Goal: Task Accomplishment & Management: Use online tool/utility

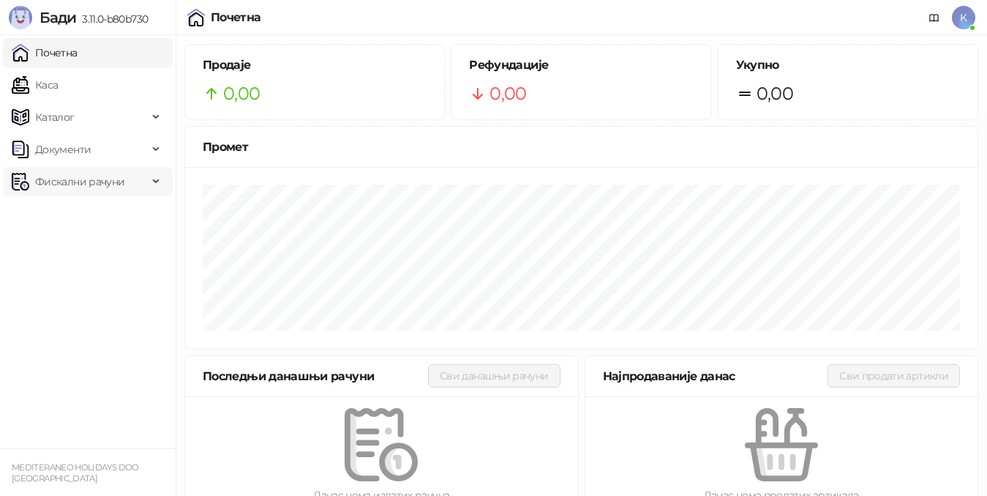
click at [67, 176] on span "Фискални рачуни" at bounding box center [79, 181] width 89 height 29
click at [77, 220] on link "Издати рачуни" at bounding box center [67, 213] width 98 height 29
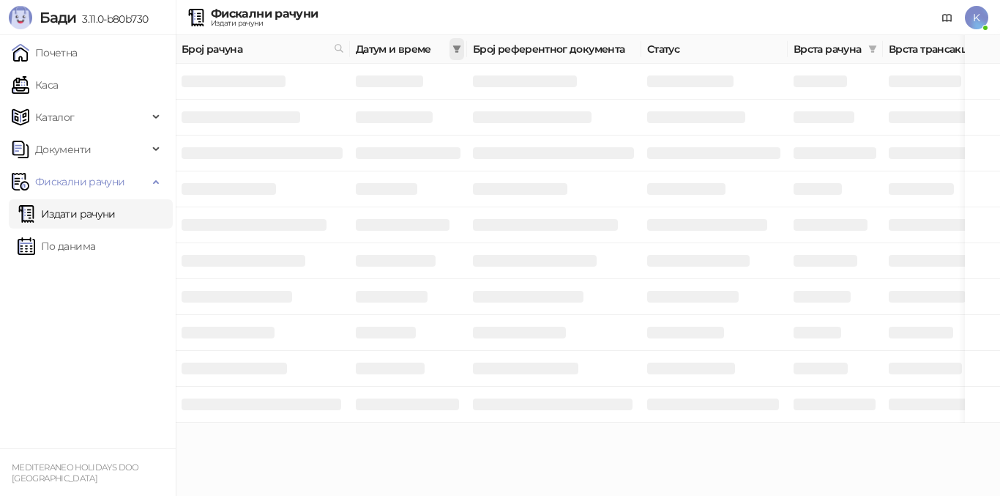
click at [458, 51] on icon "filter" at bounding box center [457, 48] width 8 height 7
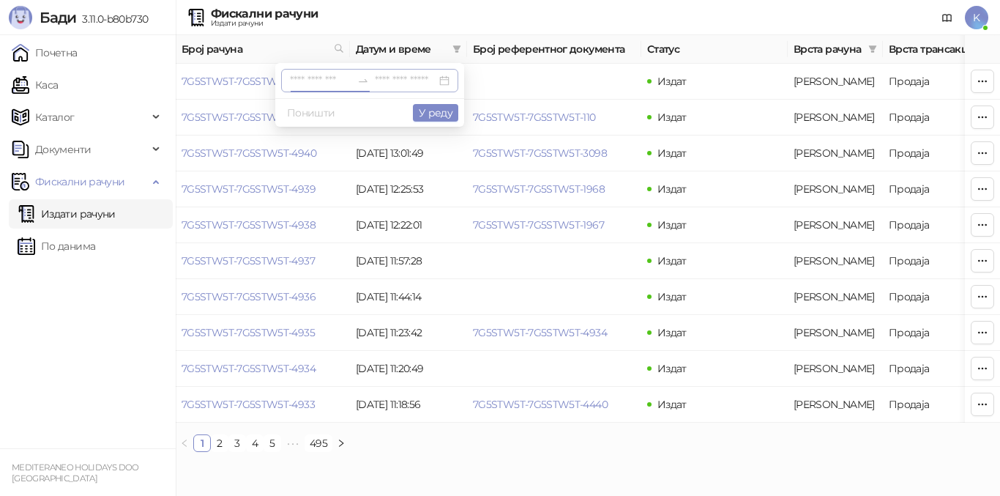
click at [444, 80] on div at bounding box center [369, 80] width 177 height 23
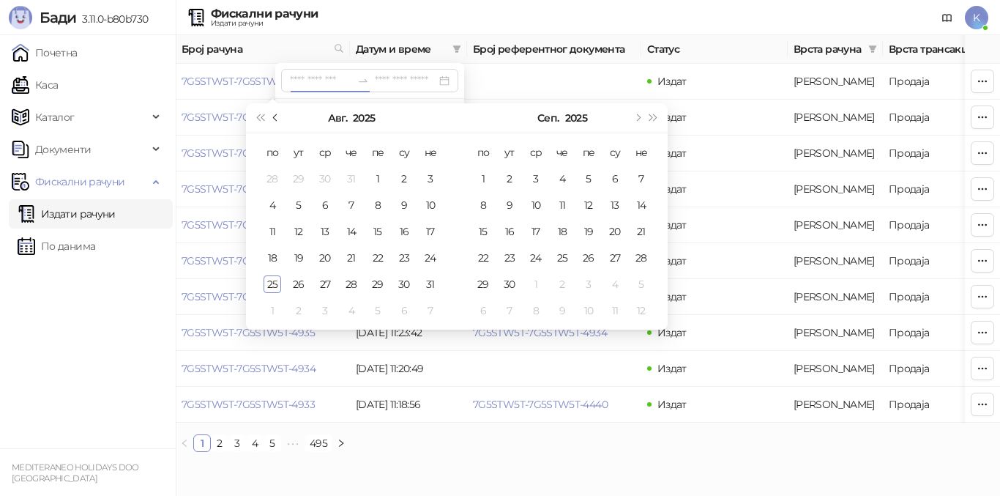
click at [277, 114] on span "Претходни месец (PageUp)" at bounding box center [276, 117] width 7 height 7
type input "**********"
click at [347, 279] on div "31" at bounding box center [352, 284] width 18 height 18
type input "**********"
click at [589, 173] on div "1" at bounding box center [589, 179] width 18 height 18
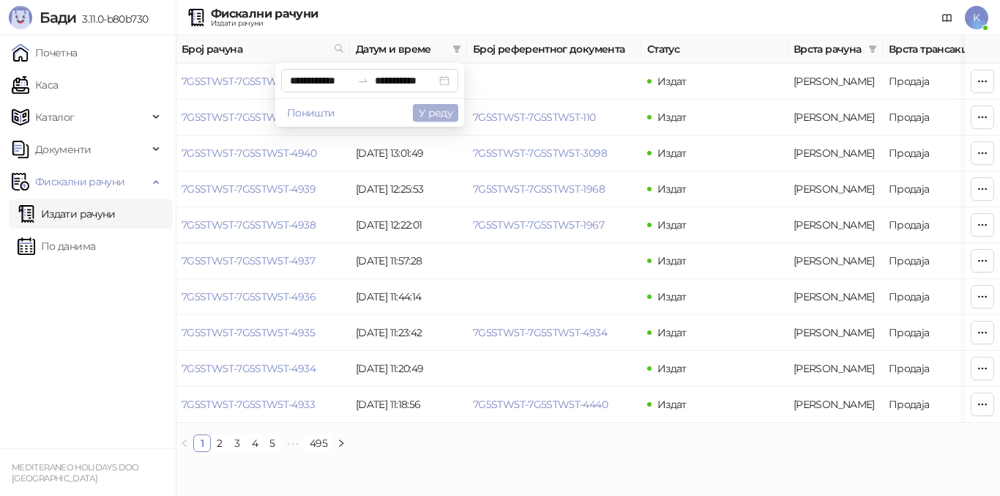
click at [444, 111] on button "У реду" at bounding box center [435, 113] width 45 height 18
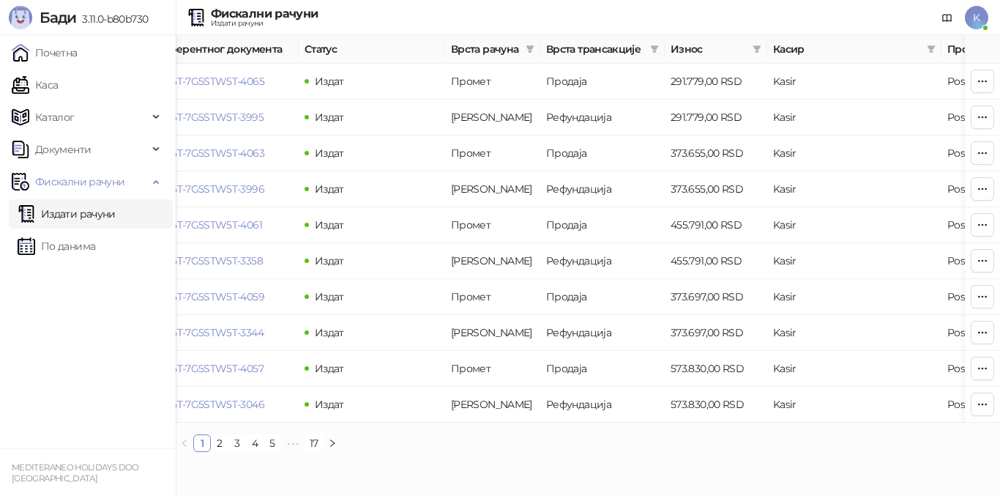
scroll to position [0, 344]
click at [219, 451] on link "2" at bounding box center [220, 443] width 16 height 16
click at [237, 451] on link "3" at bounding box center [237, 443] width 16 height 16
click at [256, 451] on link "4" at bounding box center [255, 443] width 16 height 16
click at [275, 451] on link "5" at bounding box center [272, 443] width 16 height 16
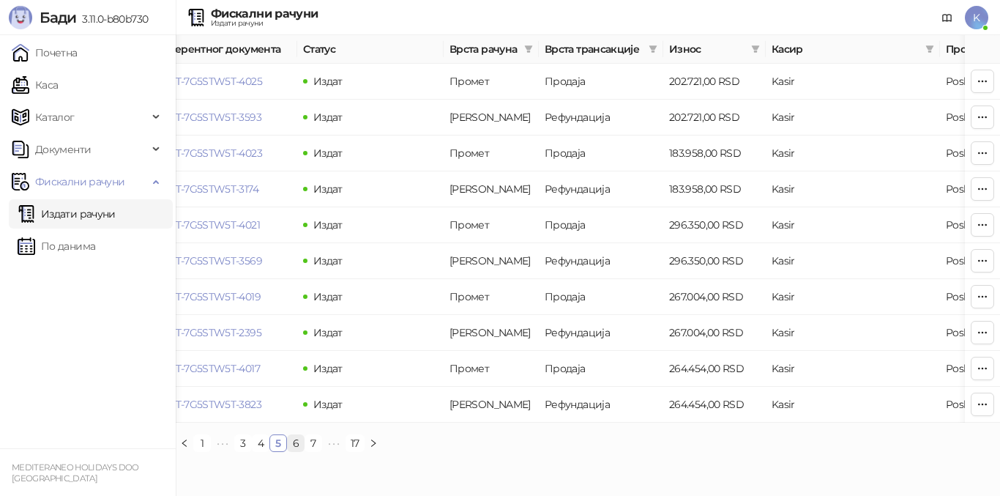
click at [292, 450] on link "6" at bounding box center [296, 443] width 16 height 16
click at [295, 451] on link "7" at bounding box center [296, 443] width 16 height 16
click at [317, 451] on link "9" at bounding box center [313, 443] width 16 height 16
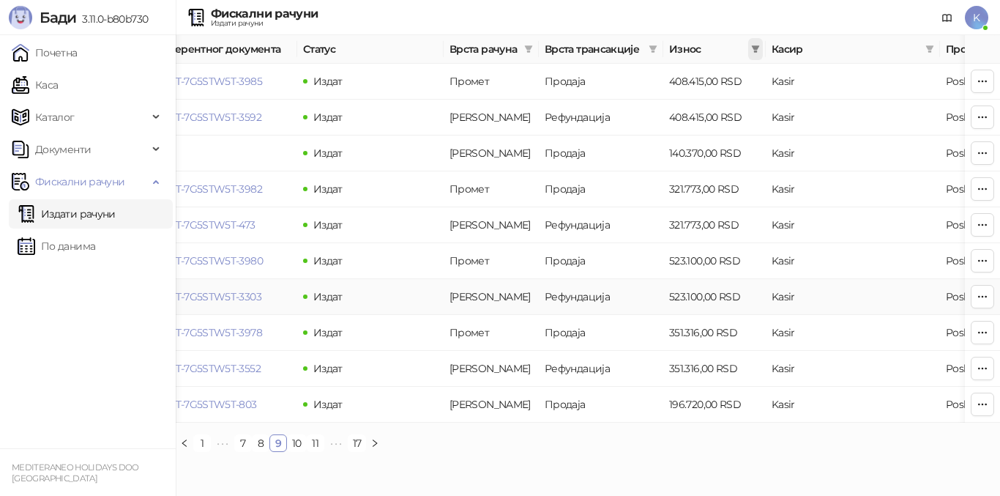
click at [755, 50] on icon "filter" at bounding box center [755, 49] width 9 height 9
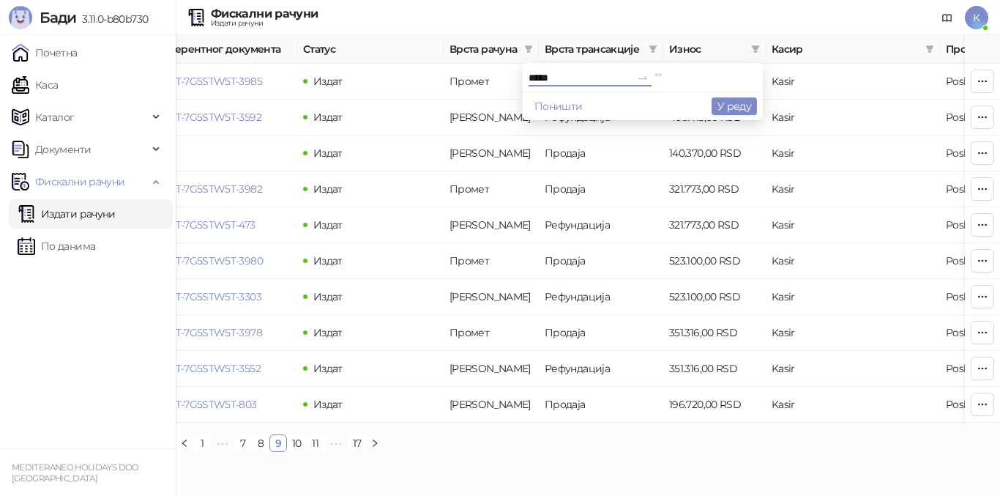
type input "*****"
click at [663, 76] on input at bounding box center [705, 78] width 102 height 16
type input "*****"
click at [721, 115] on div "Поништи У реду" at bounding box center [643, 105] width 240 height 29
click at [725, 108] on button "У реду" at bounding box center [733, 106] width 45 height 18
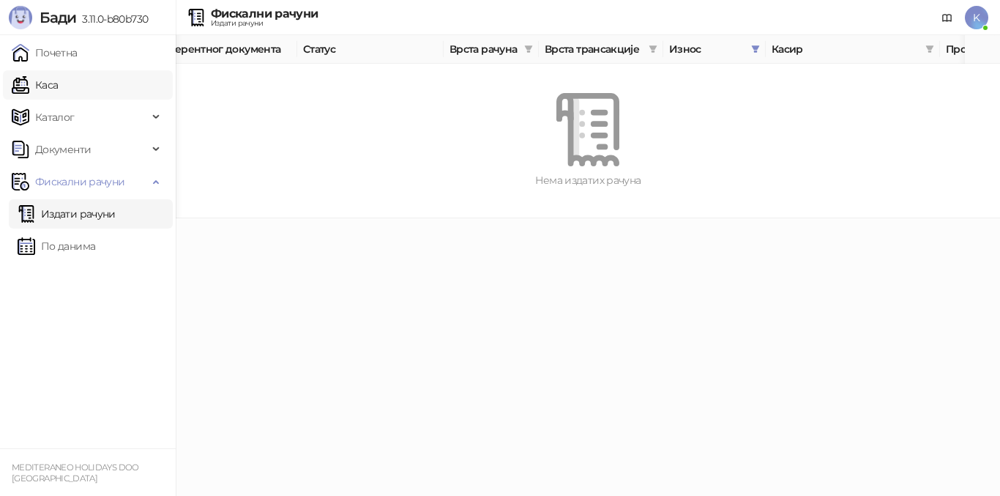
click at [44, 86] on link "Каса" at bounding box center [35, 84] width 46 height 29
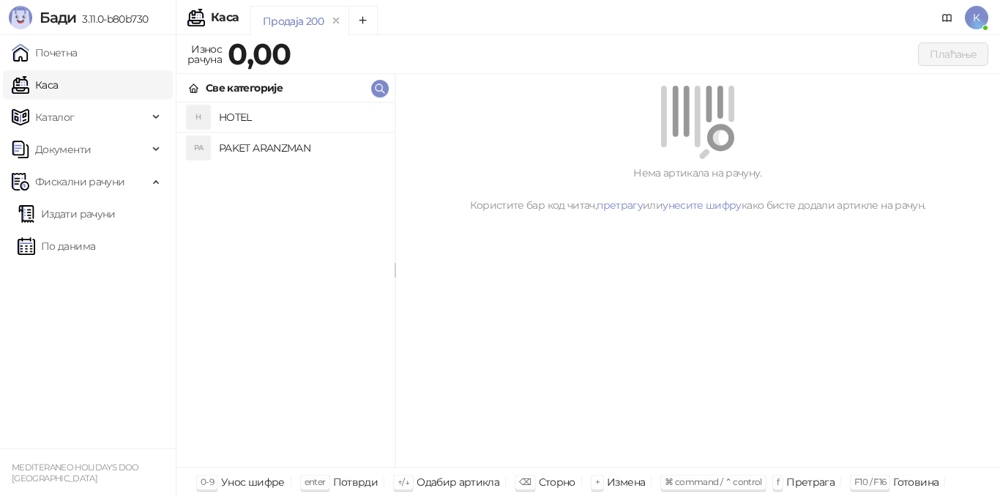
click at [269, 146] on h4 "PAKET ARANZMAN" at bounding box center [301, 147] width 164 height 23
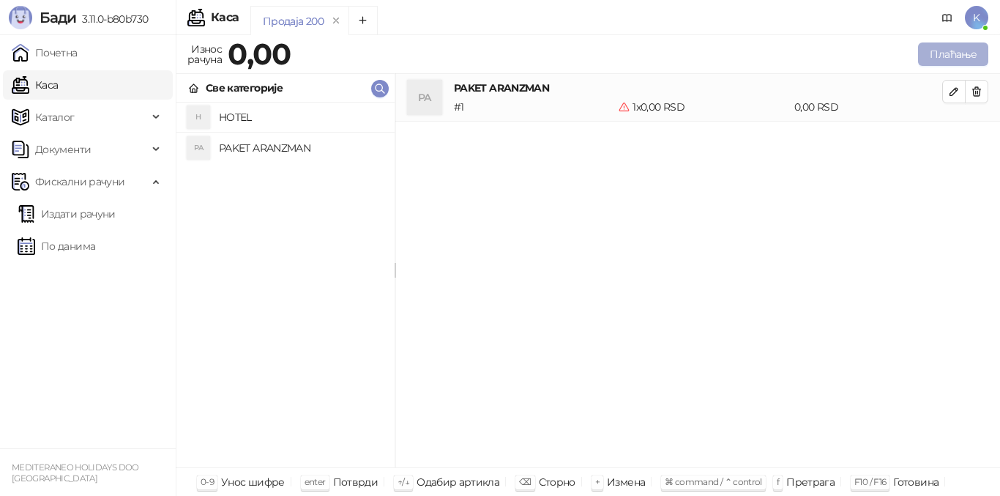
click at [944, 56] on button "Плаћање" at bounding box center [953, 53] width 70 height 23
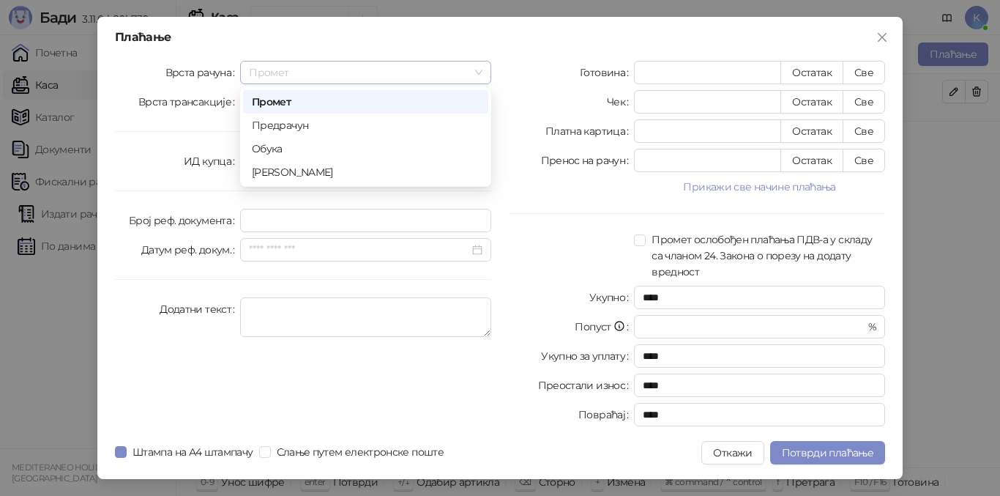
click at [286, 75] on span "Промет" at bounding box center [365, 72] width 233 height 22
click at [284, 170] on div "Аванс" at bounding box center [366, 172] width 228 height 16
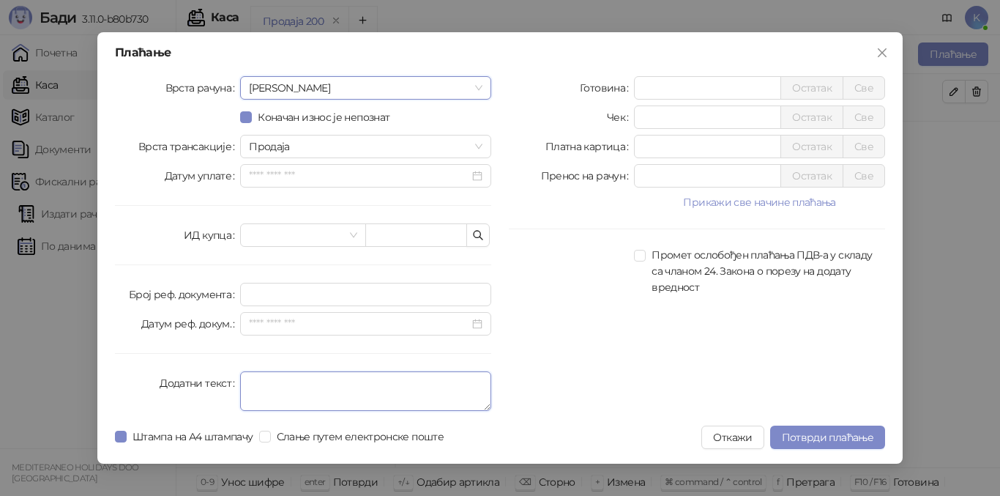
click at [283, 386] on textarea "Додатни текст" at bounding box center [365, 391] width 251 height 40
type textarea "*********"
drag, startPoint x: 650, startPoint y: 146, endPoint x: 602, endPoint y: 135, distance: 49.0
click at [602, 135] on div "Платна картица * Остатак Све" at bounding box center [697, 146] width 376 height 23
type input "*****"
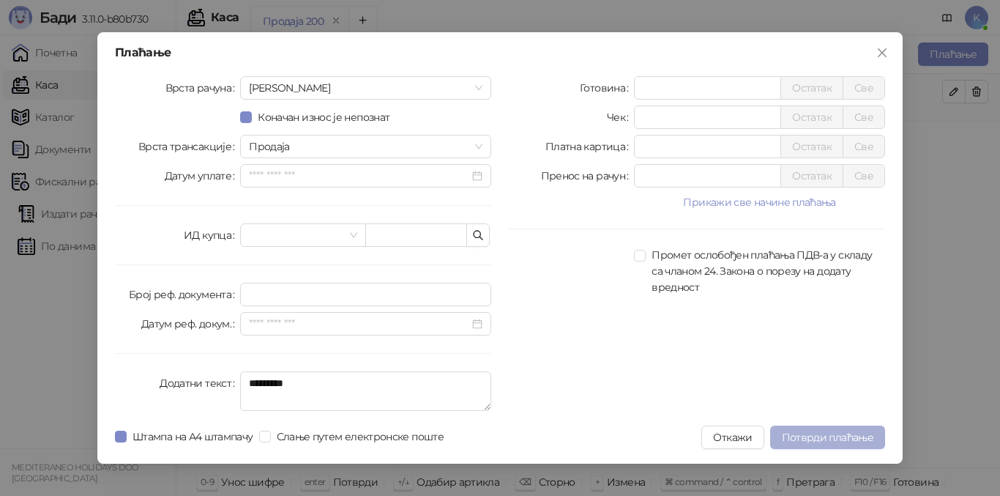
click at [804, 434] on span "Потврди плаћање" at bounding box center [827, 436] width 91 height 13
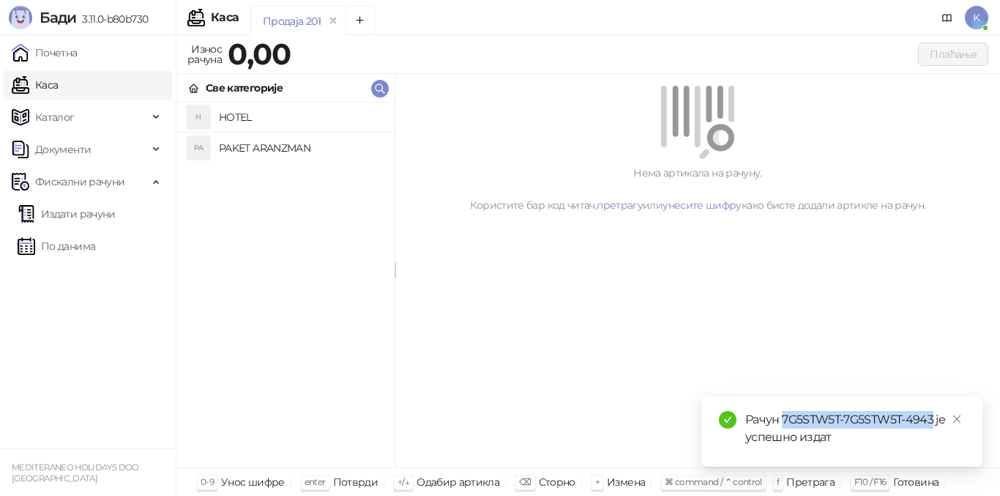
drag, startPoint x: 783, startPoint y: 416, endPoint x: 934, endPoint y: 416, distance: 150.8
click at [934, 416] on div "Рачун 7G5STW5T-7G5STW5T-4943 је успешно издат" at bounding box center [855, 428] width 220 height 35
copy div "7G5STW5T-7G5STW5T-4943"
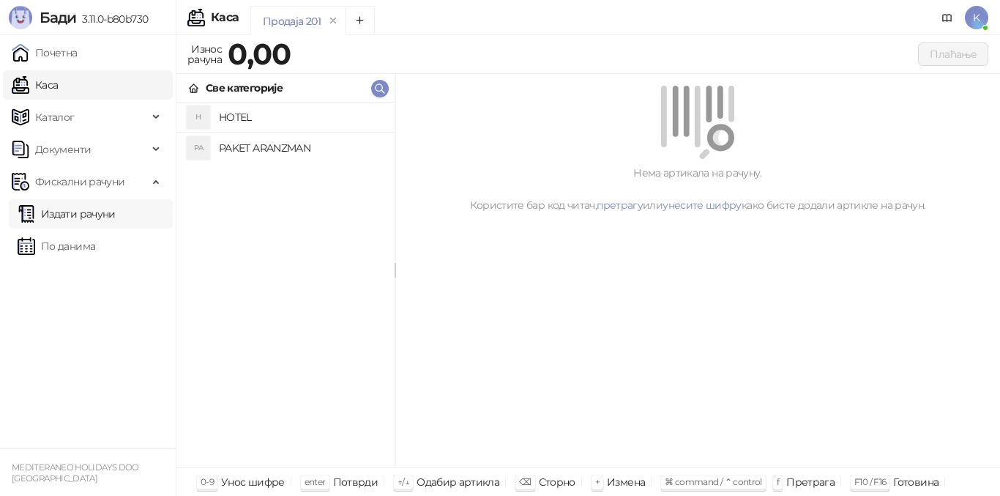
click at [76, 212] on link "Издати рачуни" at bounding box center [67, 213] width 98 height 29
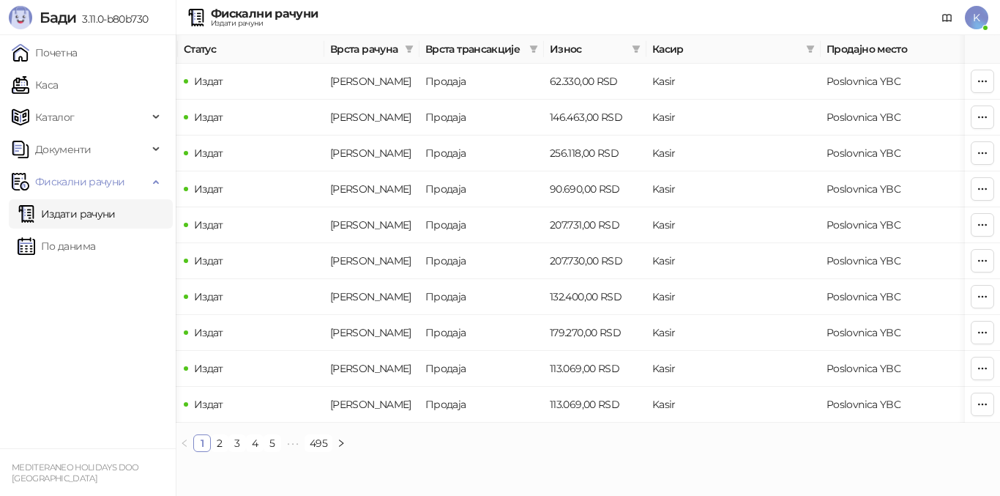
scroll to position [0, 493]
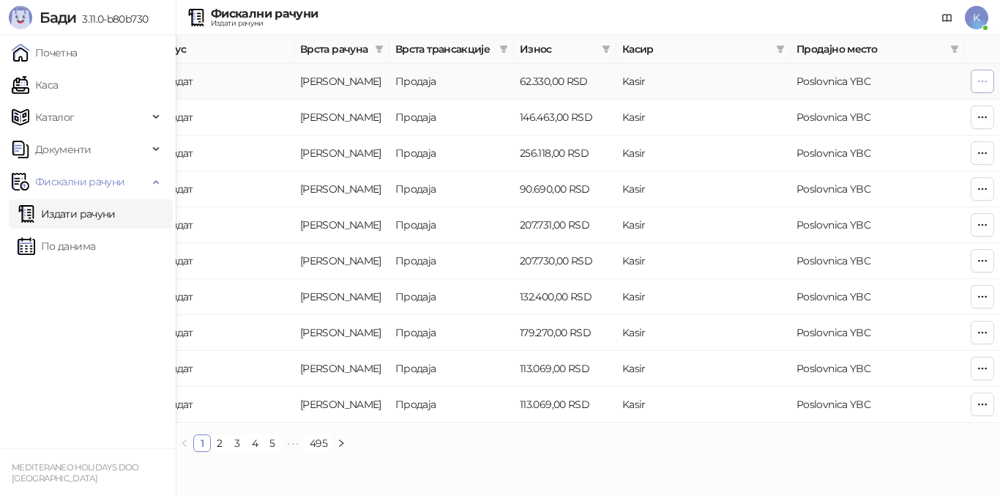
click at [982, 78] on icon "button" at bounding box center [982, 81] width 12 height 12
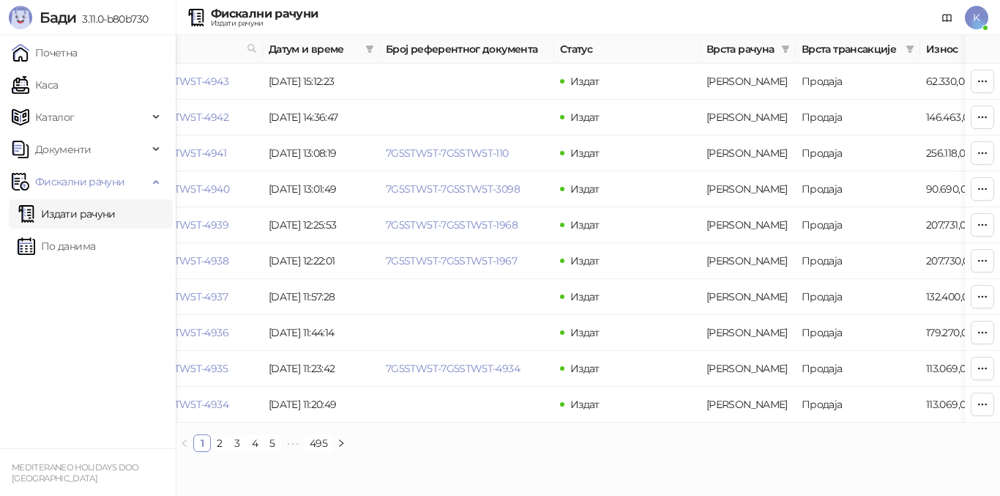
scroll to position [0, 0]
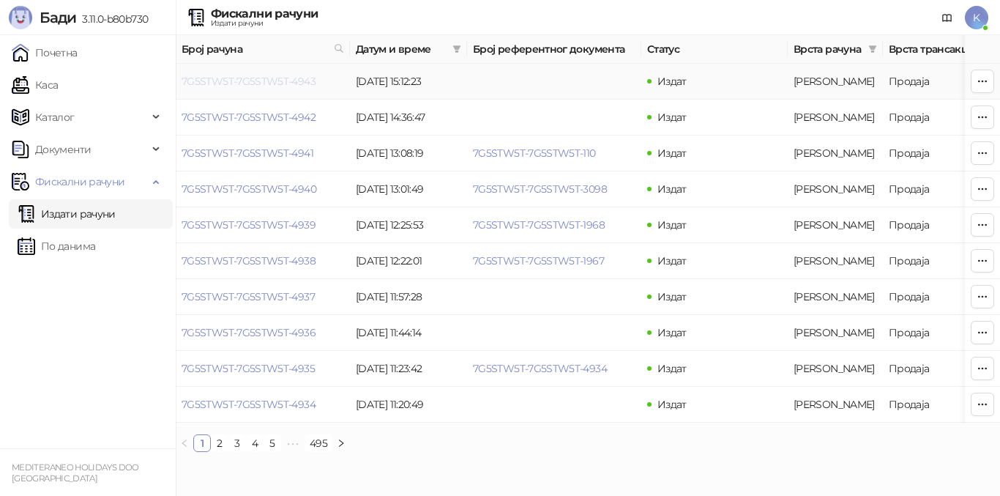
click at [239, 81] on link "7G5STW5T-7G5STW5T-4943" at bounding box center [249, 81] width 134 height 13
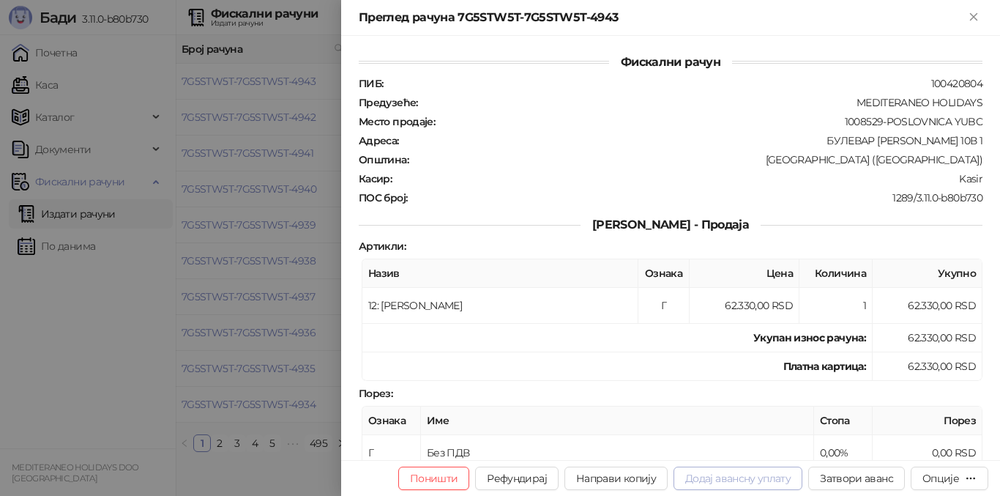
click at [755, 479] on button "Додај авансну уплату" at bounding box center [737, 477] width 129 height 23
type input "**********"
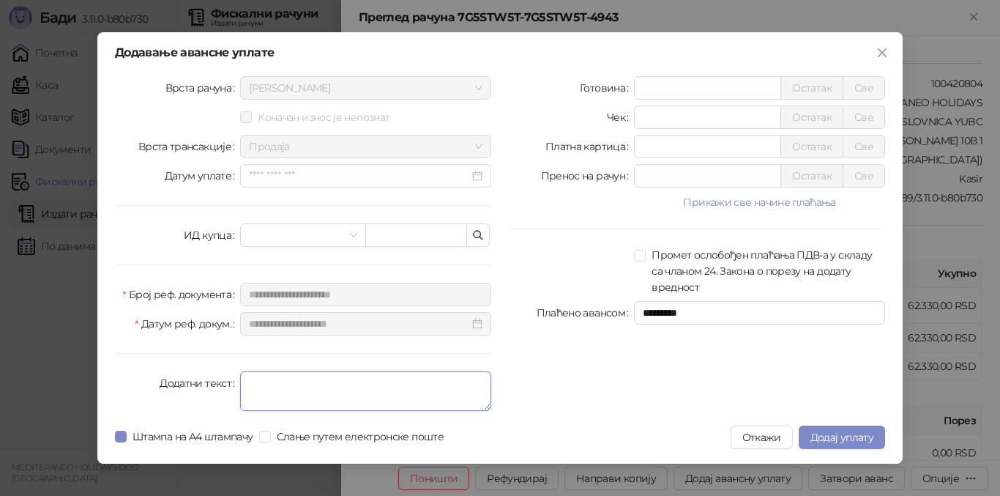
click at [264, 379] on textarea "Додатни текст" at bounding box center [365, 391] width 251 height 40
type textarea "*********"
drag, startPoint x: 655, startPoint y: 154, endPoint x: 605, endPoint y: 145, distance: 50.5
click at [605, 145] on div "Платна картица * Остатак Све" at bounding box center [697, 146] width 376 height 23
type input "*****"
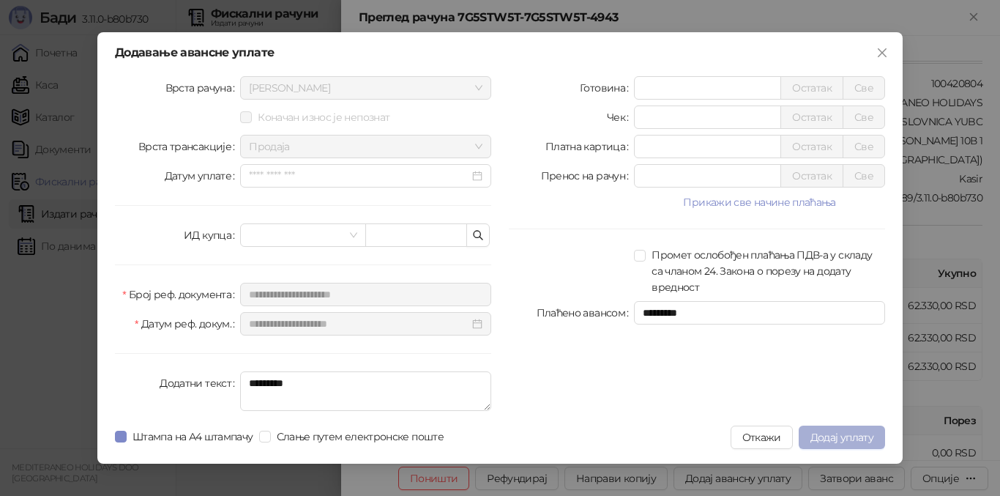
click at [829, 441] on span "Додај уплату" at bounding box center [841, 436] width 63 height 13
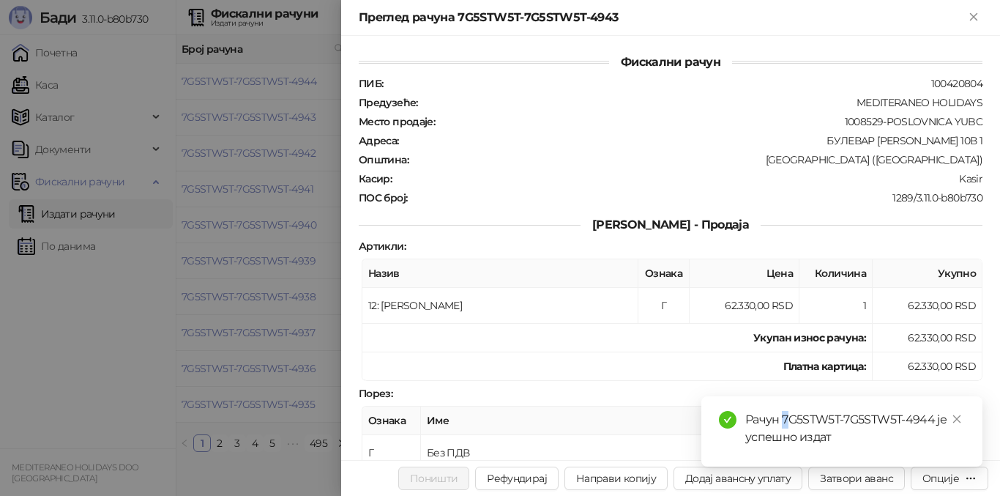
drag, startPoint x: 782, startPoint y: 417, endPoint x: 842, endPoint y: 427, distance: 60.0
click at [882, 422] on div "Рачун 7G5STW5T-7G5STW5T-4944 је успешно издат" at bounding box center [855, 428] width 220 height 35
drag, startPoint x: 825, startPoint y: 419, endPoint x: 789, endPoint y: 429, distance: 37.3
click at [826, 421] on div "Рачун 7G5STW5T-7G5STW5T-4944 је успешно издат" at bounding box center [855, 428] width 220 height 35
drag, startPoint x: 783, startPoint y: 414, endPoint x: 922, endPoint y: 412, distance: 138.4
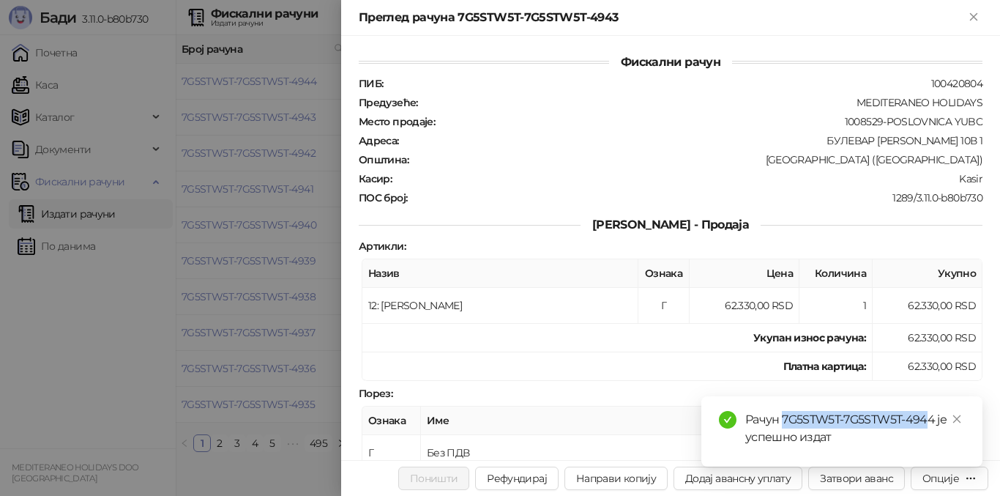
click at [924, 414] on div "Рачун 7G5STW5T-7G5STW5T-4944 је успешно издат" at bounding box center [855, 428] width 220 height 35
drag, startPoint x: 829, startPoint y: 408, endPoint x: 785, endPoint y: 433, distance: 50.8
click at [829, 409] on div "Рачун 7G5STW5T-7G5STW5T-4944 је успешно издат" at bounding box center [841, 431] width 281 height 70
click at [782, 415] on div "Рачун 7G5STW5T-7G5STW5T-4944 је успешно издат" at bounding box center [855, 428] width 220 height 35
drag, startPoint x: 782, startPoint y: 416, endPoint x: 920, endPoint y: 415, distance: 137.6
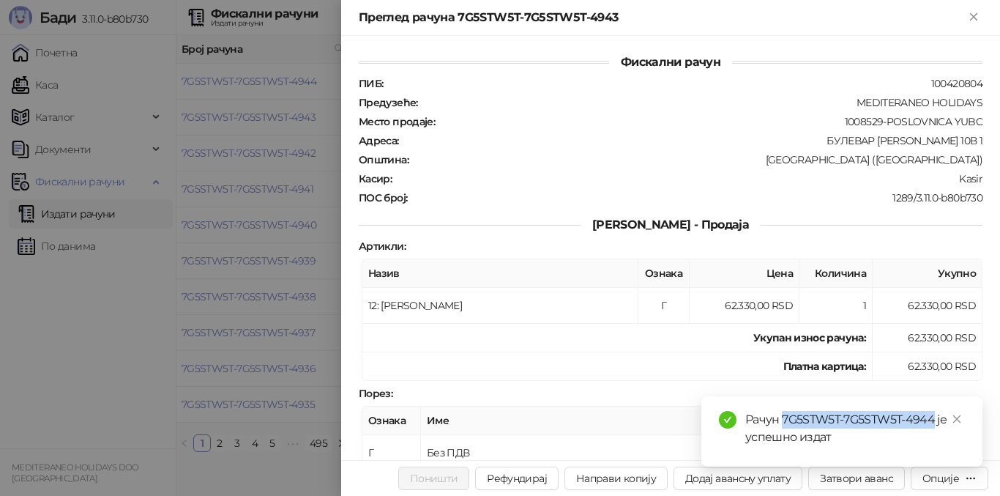
click at [920, 415] on div "Рачун 7G5STW5T-7G5STW5T-4944 је успешно издат" at bounding box center [855, 428] width 220 height 35
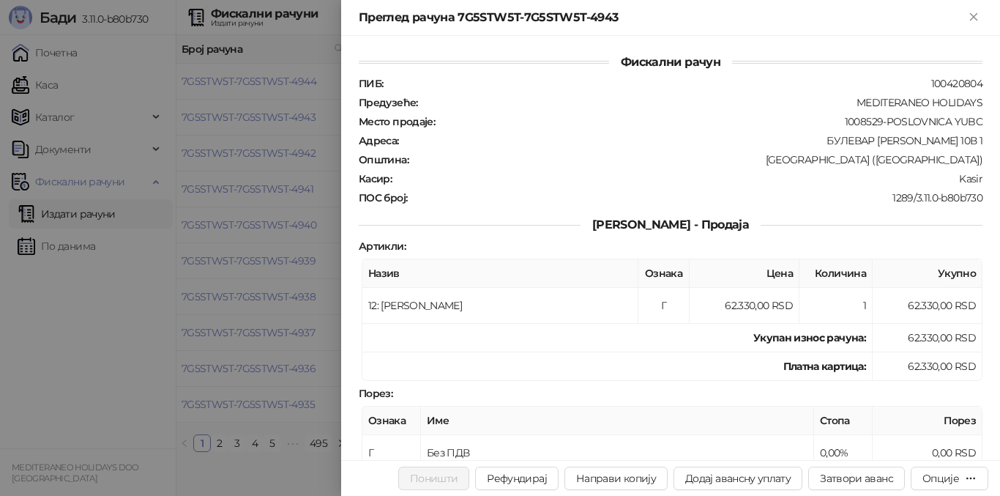
click at [0, 373] on div at bounding box center [500, 248] width 1000 height 496
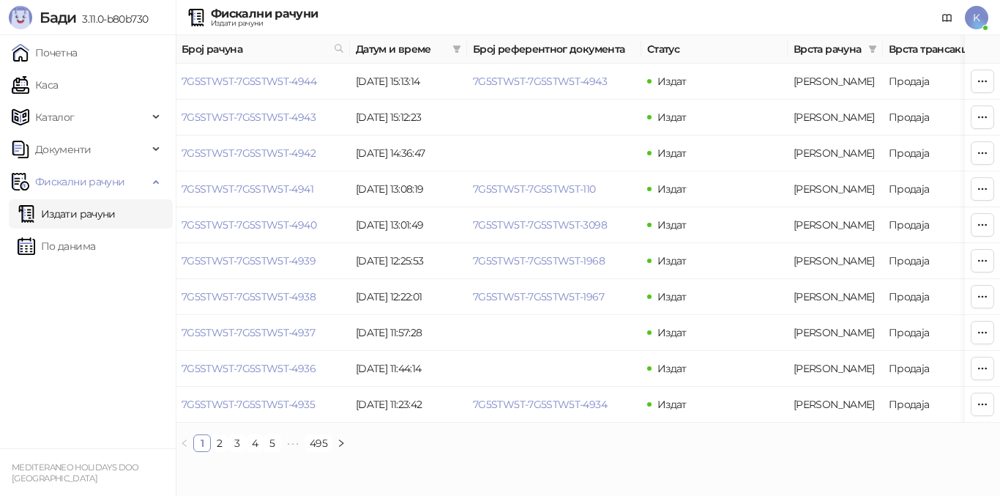
click at [93, 220] on link "Издати рачуни" at bounding box center [67, 213] width 98 height 29
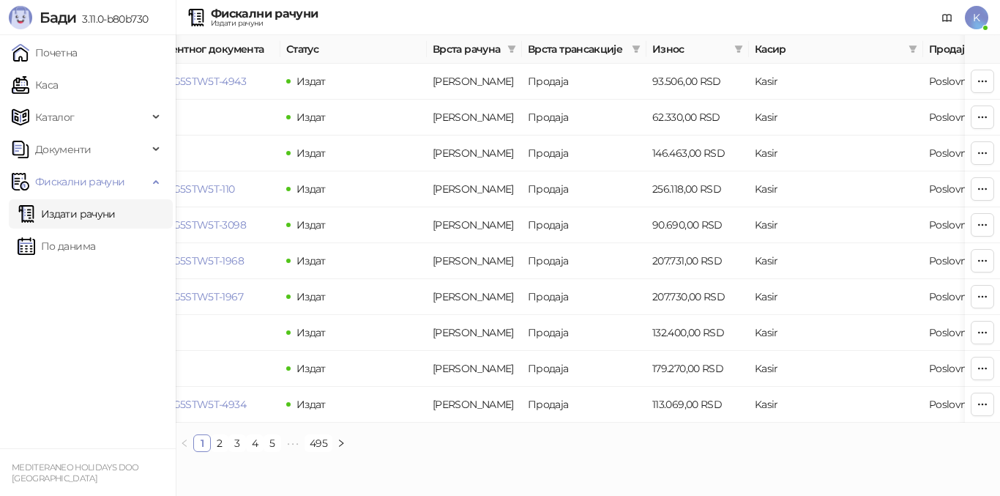
scroll to position [0, 493]
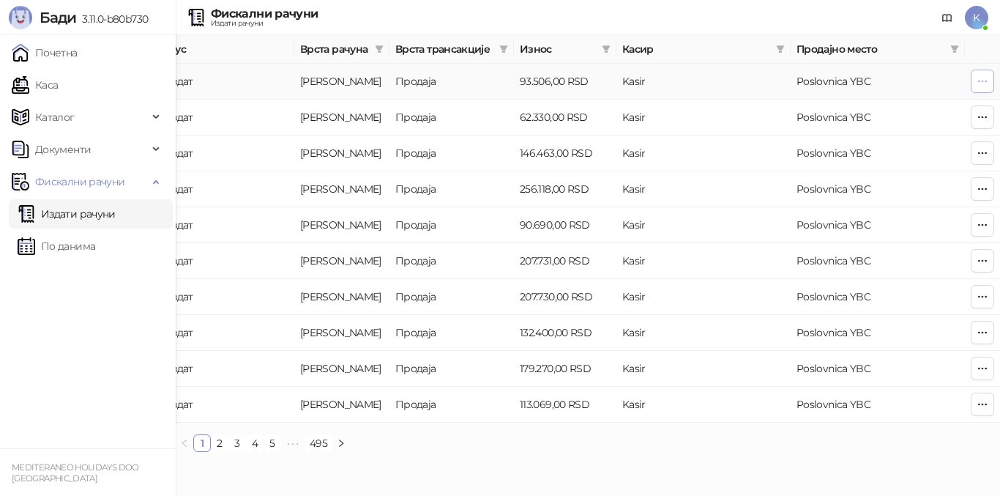
click at [987, 85] on icon "button" at bounding box center [982, 81] width 12 height 12
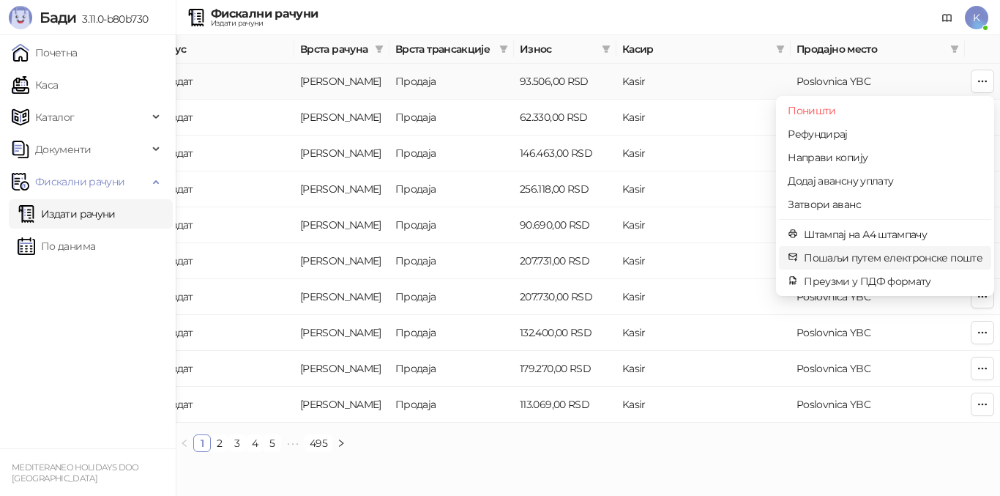
click at [857, 256] on span "Пошаљи путем електронске поште" at bounding box center [893, 258] width 179 height 16
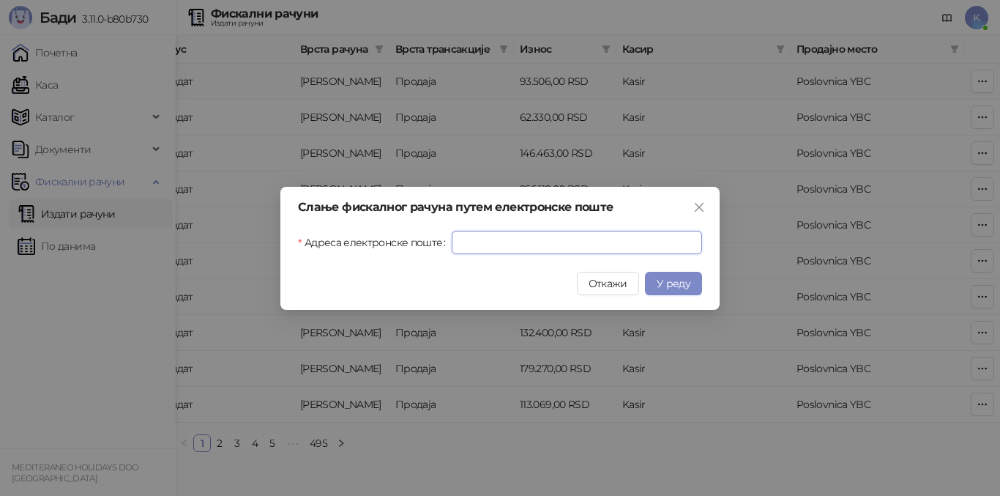
click at [550, 233] on input "Адреса електронске поште" at bounding box center [577, 242] width 250 height 23
paste input "**********"
type input "**********"
click at [685, 285] on span "У реду" at bounding box center [674, 283] width 34 height 13
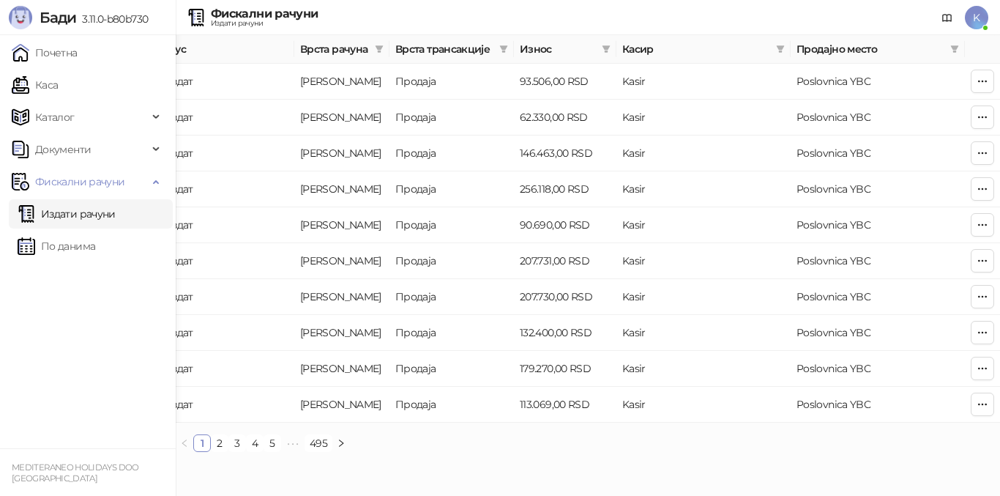
click at [81, 214] on link "Издати рачуни" at bounding box center [67, 213] width 98 height 29
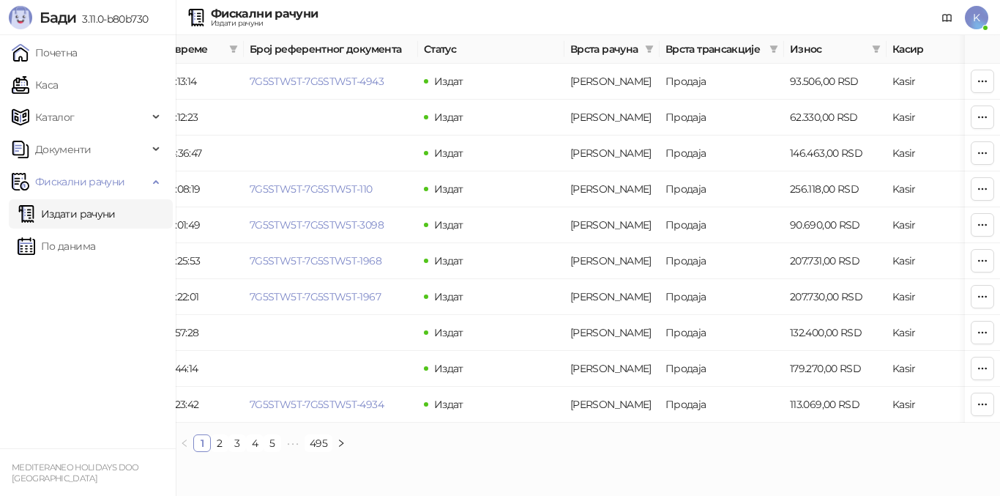
scroll to position [0, 0]
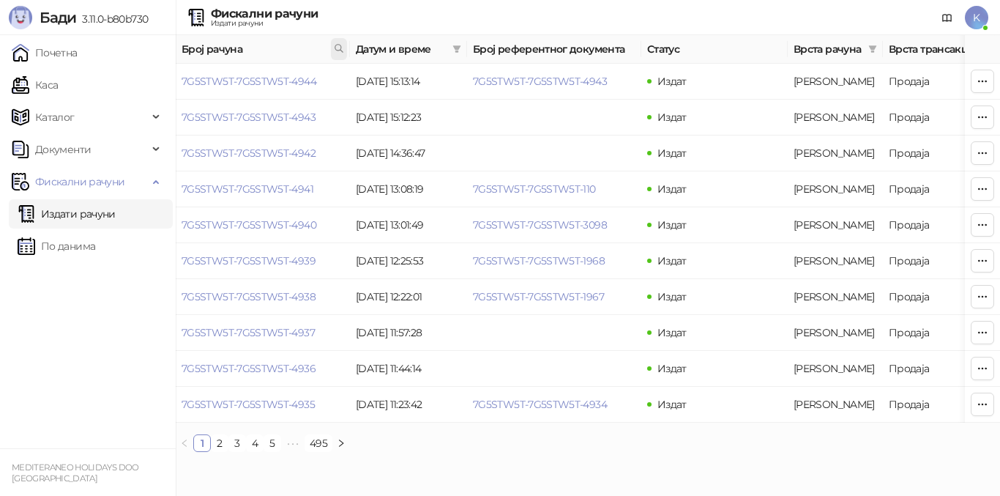
click at [340, 52] on icon at bounding box center [339, 48] width 10 height 10
type input "**********"
click at [318, 114] on button "У реду" at bounding box center [318, 113] width 45 height 18
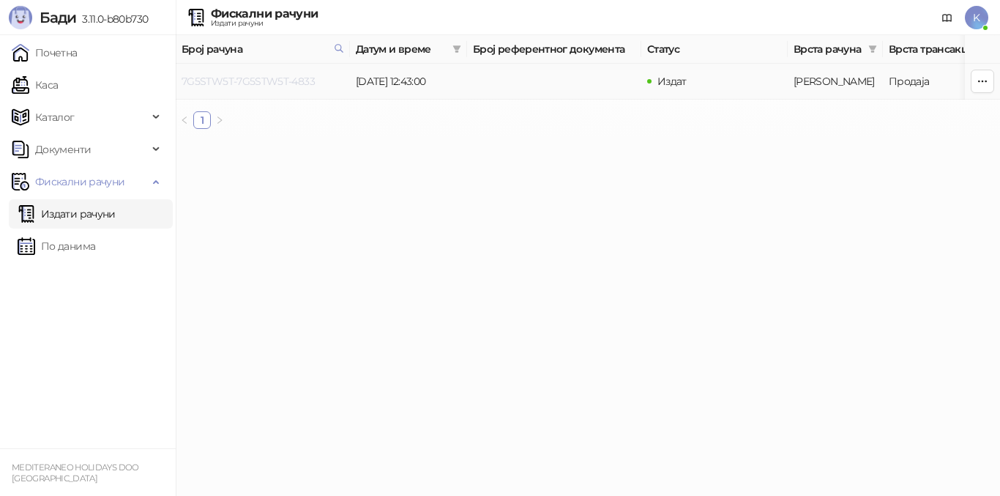
click at [277, 78] on link "7G5STW5T-7G5STW5T-4833" at bounding box center [248, 81] width 133 height 13
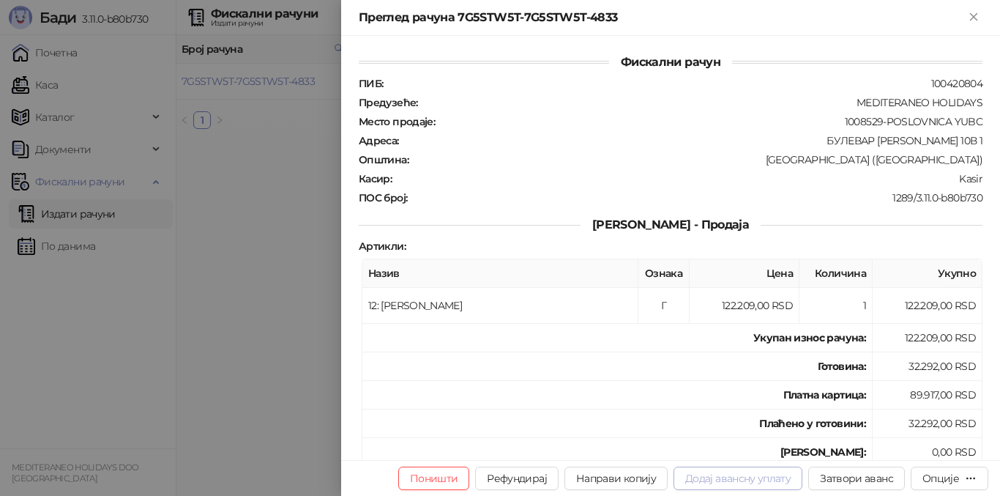
click at [734, 477] on button "Додај авансну уплату" at bounding box center [737, 477] width 129 height 23
type input "**********"
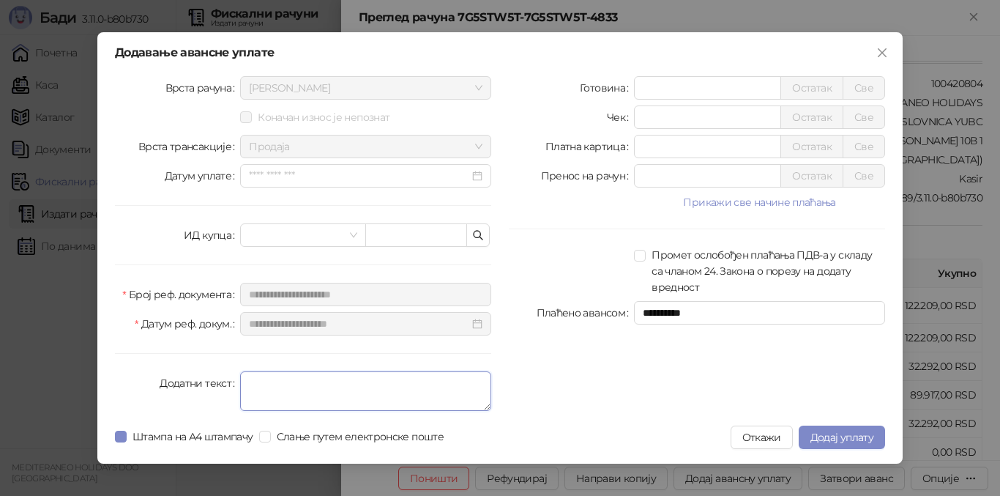
click at [306, 397] on textarea "Додатни текст" at bounding box center [365, 391] width 251 height 40
type textarea "*********"
drag, startPoint x: 655, startPoint y: 149, endPoint x: 594, endPoint y: 142, distance: 61.2
click at [596, 142] on div "Платна картица * Остатак Све" at bounding box center [697, 146] width 376 height 23
type input "*****"
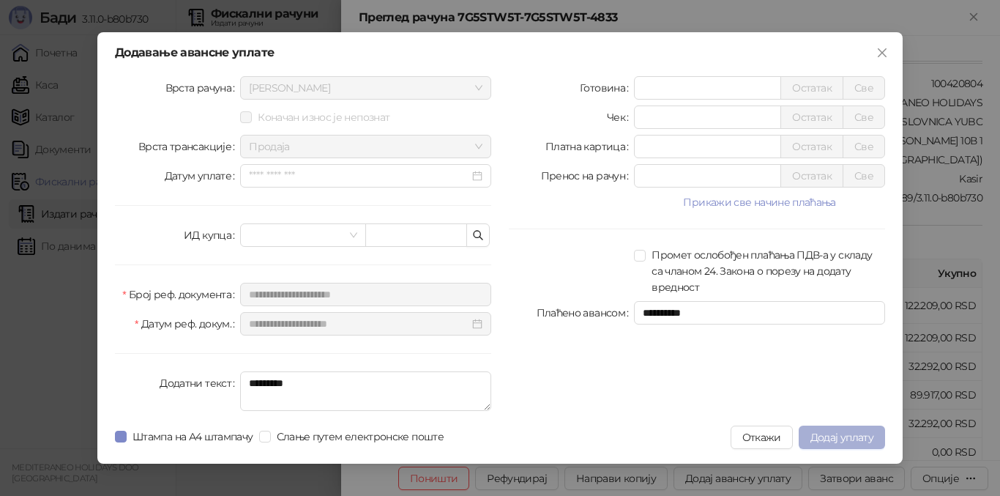
click at [818, 441] on span "Додај уплату" at bounding box center [841, 436] width 63 height 13
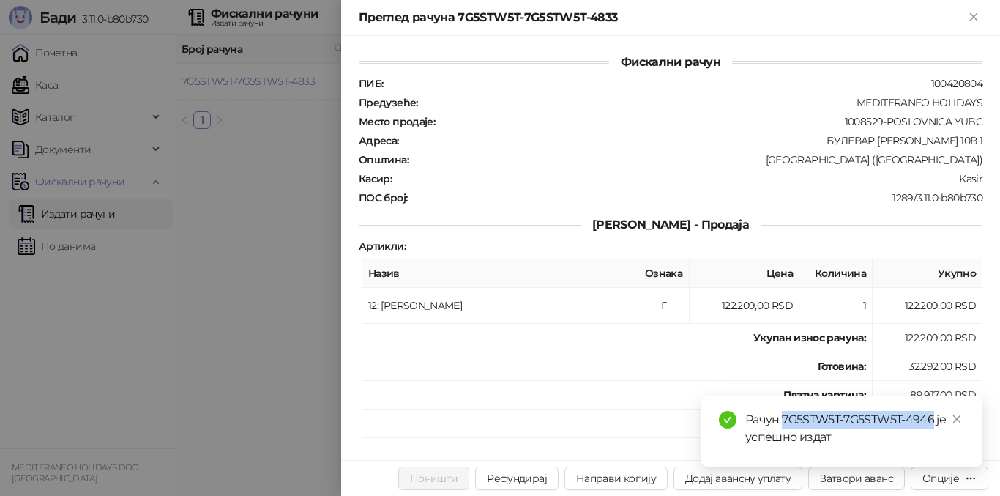
drag, startPoint x: 784, startPoint y: 416, endPoint x: 924, endPoint y: 414, distance: 140.6
click at [933, 416] on div "Рачун 7G5STW5T-7G5STW5T-4946 је успешно издат" at bounding box center [855, 428] width 220 height 35
copy div "7G5STW5T-7G5STW5T-4946"
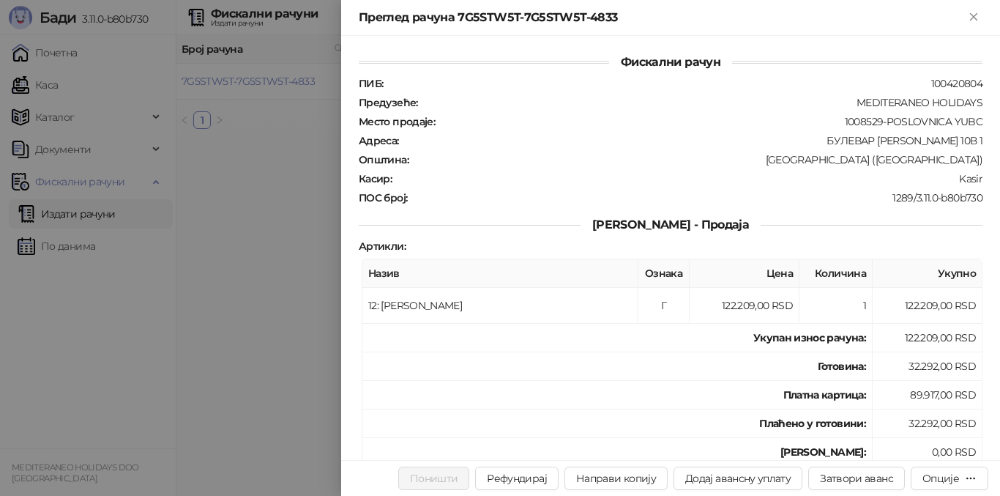
click at [282, 163] on div at bounding box center [500, 248] width 1000 height 496
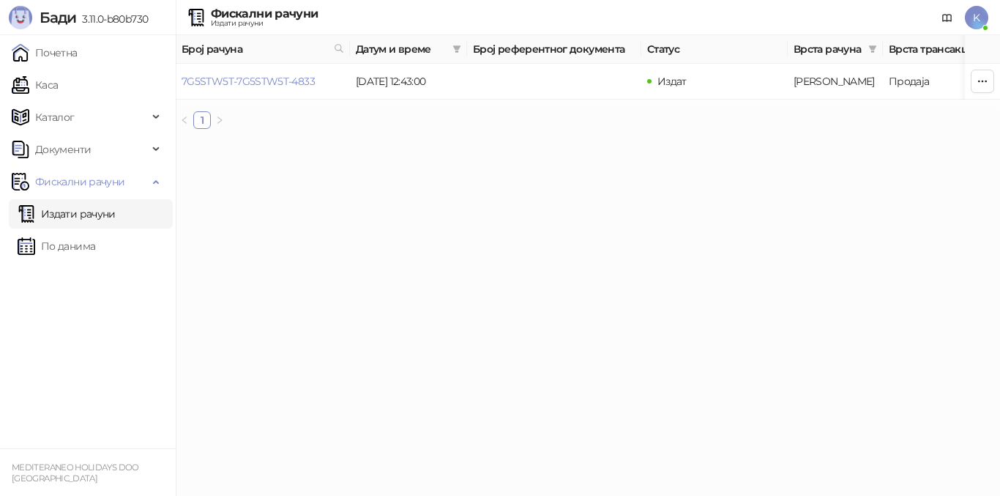
click at [107, 208] on link "Издати рачуни" at bounding box center [67, 213] width 98 height 29
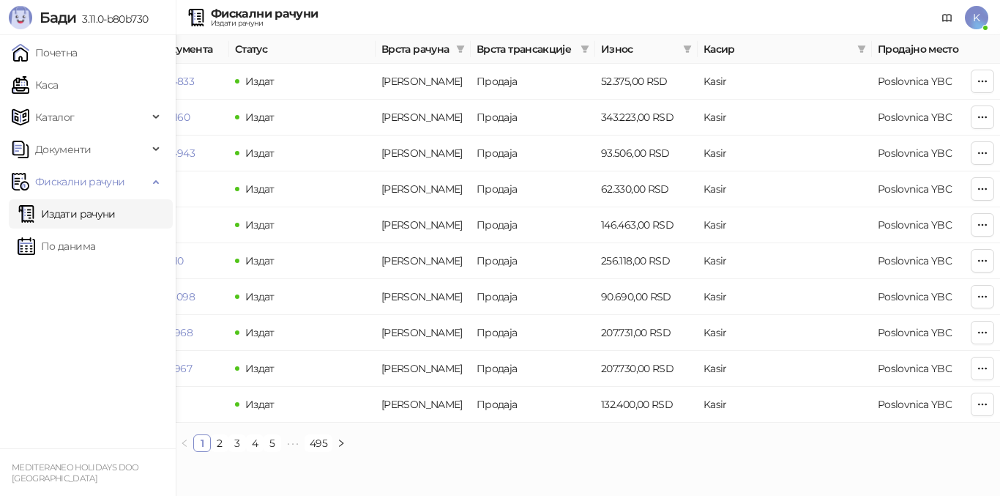
scroll to position [0, 493]
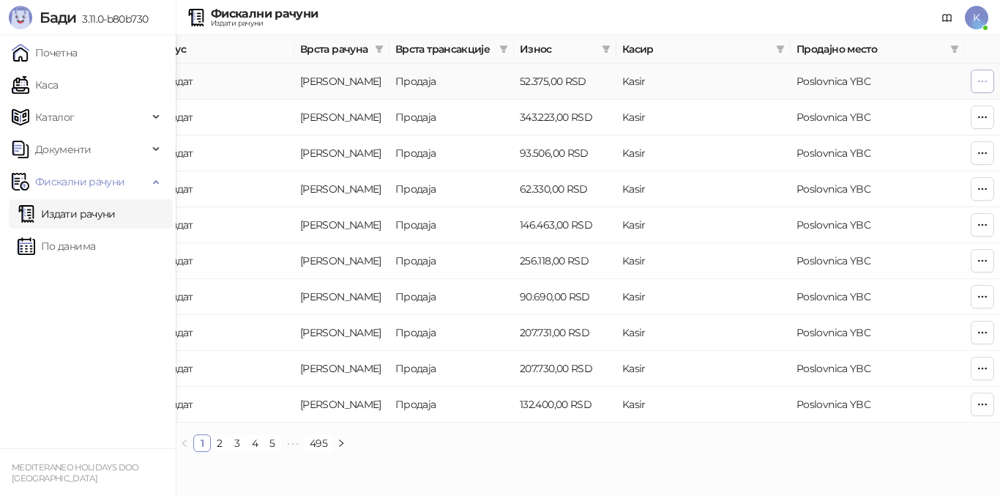
click at [979, 83] on icon "button" at bounding box center [982, 81] width 12 height 12
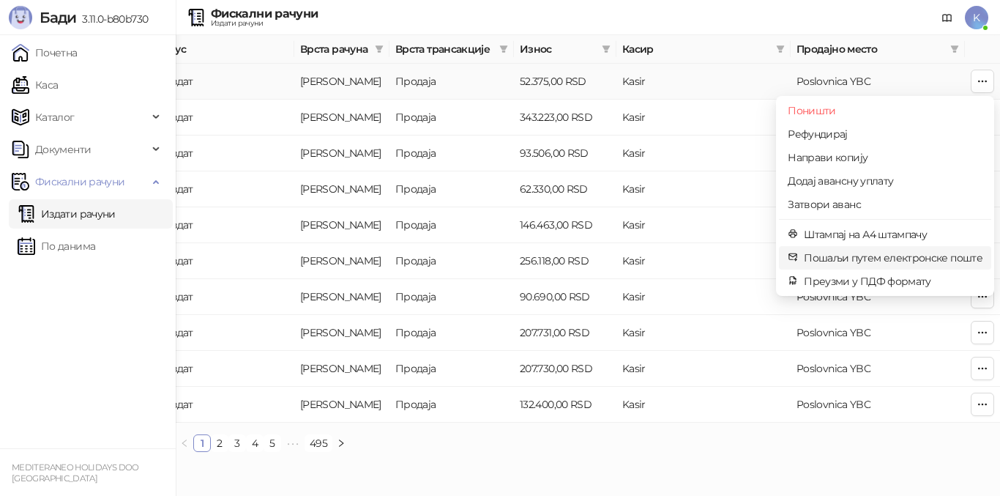
click at [848, 259] on span "Пошаљи путем електронске поште" at bounding box center [893, 258] width 179 height 16
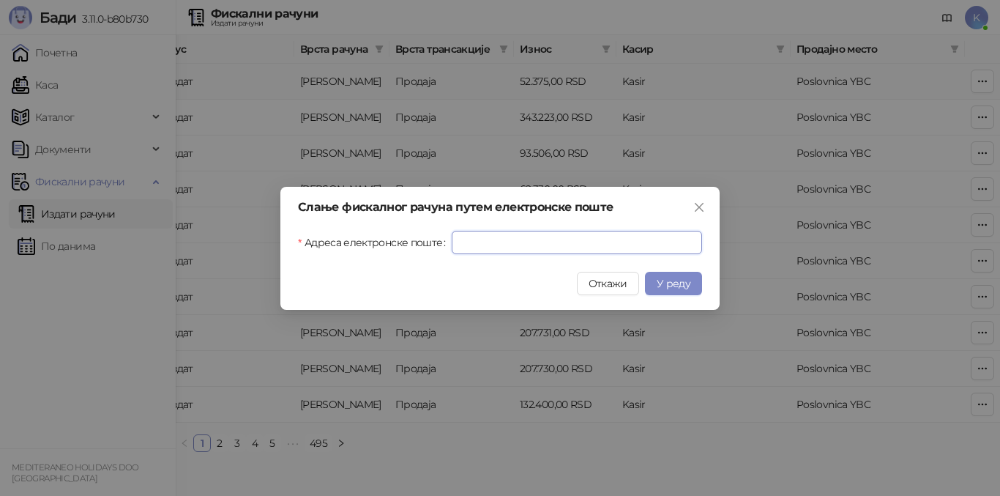
click at [512, 237] on input "Адреса електронске поште" at bounding box center [577, 242] width 250 height 23
paste input "**********"
type input "**********"
click at [678, 291] on button "У реду" at bounding box center [673, 283] width 57 height 23
